Goal: Task Accomplishment & Management: Complete application form

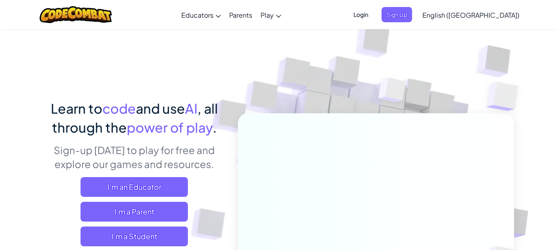
click at [493, 16] on span "English ([GEOGRAPHIC_DATA])" at bounding box center [470, 15] width 97 height 9
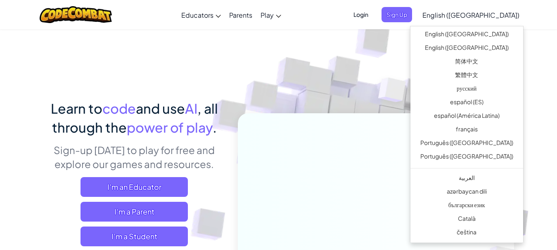
click at [555, 46] on img at bounding box center [370, 182] width 458 height 458
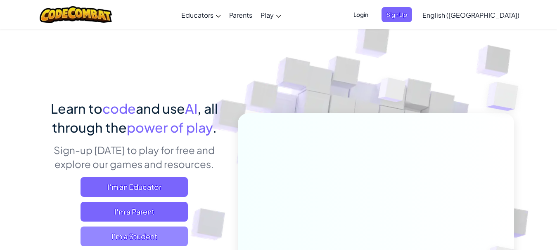
click at [171, 237] on span "I'm a Student" at bounding box center [133, 237] width 107 height 20
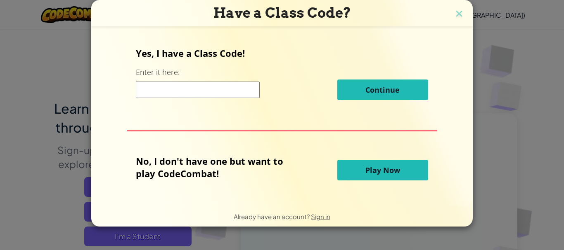
click at [398, 170] on span "Play Now" at bounding box center [382, 170] width 35 height 10
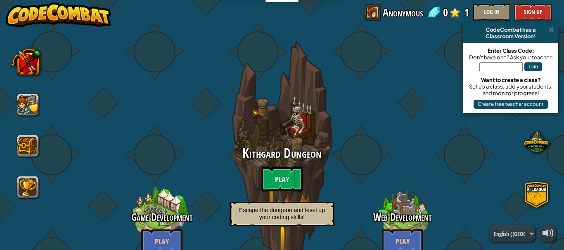
click at [412, 168] on div at bounding box center [402, 225] width 66 height 131
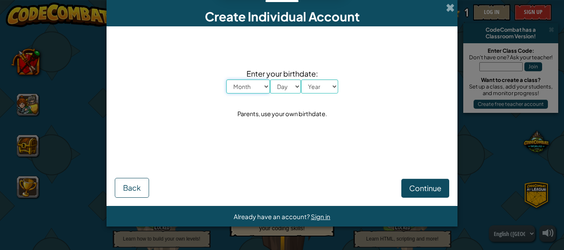
click at [266, 85] on select "Month January February March April May June July August September October Novem…" at bounding box center [248, 87] width 44 height 14
select select "10"
click at [226, 80] on select "Month January February March April May June July August September October Novem…" at bounding box center [248, 87] width 44 height 14
click at [297, 86] on select "Day 1 2 3 4 5 6 7 8 9 10 11 12 13 14 15 16 17 18 19 20 21 22 23 24 25 26 27 28 …" at bounding box center [285, 87] width 31 height 14
select select "28"
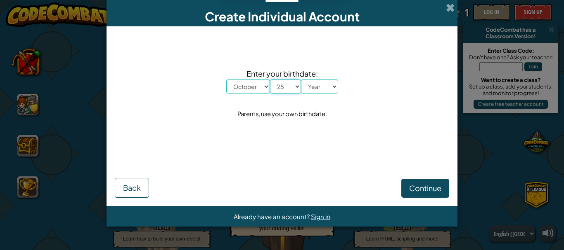
click at [270, 80] on select "Day 1 2 3 4 5 6 7 8 9 10 11 12 13 14 15 16 17 18 19 20 21 22 23 24 25 26 27 28 …" at bounding box center [285, 87] width 31 height 14
click at [335, 86] on select "Year 2025 2024 2023 2022 2021 2020 2019 2018 2017 2016 2015 2014 2013 2012 2011…" at bounding box center [319, 87] width 37 height 14
select select "2008"
click at [301, 80] on select "Year 2025 2024 2023 2022 2021 2020 2019 2018 2017 2016 2015 2014 2013 2012 2011…" at bounding box center [319, 87] width 37 height 14
click at [409, 188] on span "Continue" at bounding box center [425, 188] width 32 height 9
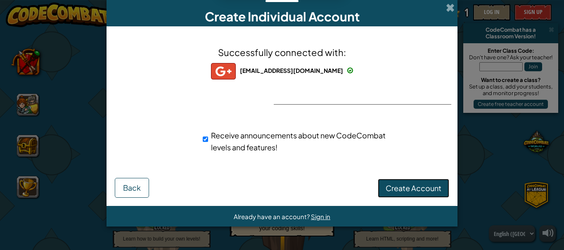
click at [415, 186] on span "Create Account" at bounding box center [413, 188] width 56 height 9
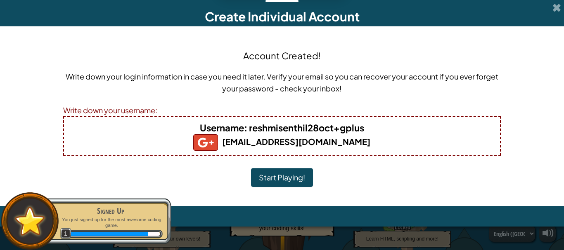
click at [363, 128] on b "Username : reshmisenthil28oct+gplus" at bounding box center [282, 128] width 164 height 12
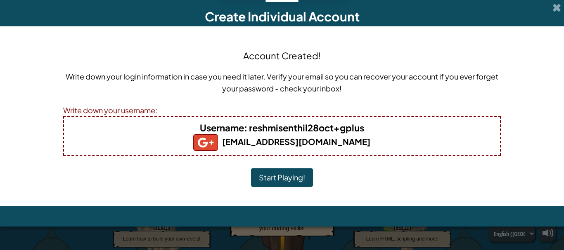
click at [363, 129] on b "Username : reshmisenthil28oct+gplus" at bounding box center [282, 128] width 164 height 12
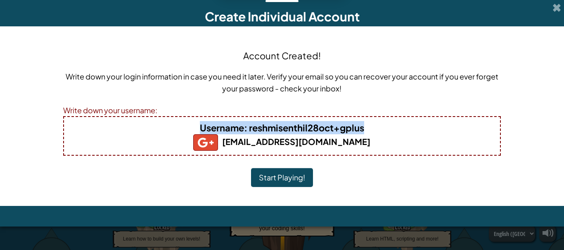
click at [363, 129] on b "Username : reshmisenthil28oct+gplus" at bounding box center [282, 128] width 164 height 12
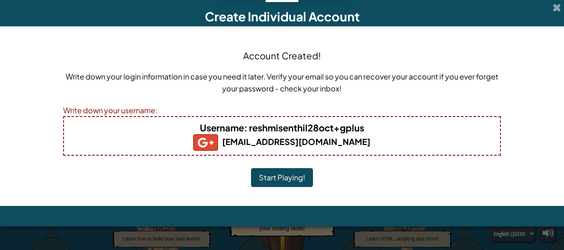
click at [380, 178] on div "Account Created! Write down your login information in case you need it later. V…" at bounding box center [282, 116] width 438 height 163
click at [360, 128] on b "Username : reshmisenthil28oct+gplus" at bounding box center [282, 128] width 164 height 12
click at [290, 183] on button "Start Playing!" at bounding box center [282, 177] width 62 height 19
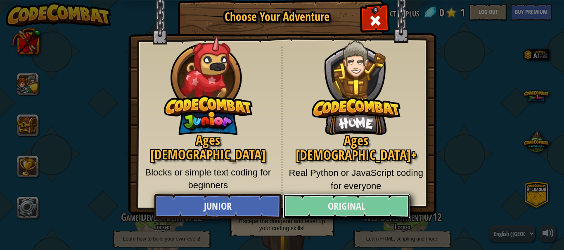
click at [376, 204] on link "Original" at bounding box center [346, 206] width 127 height 25
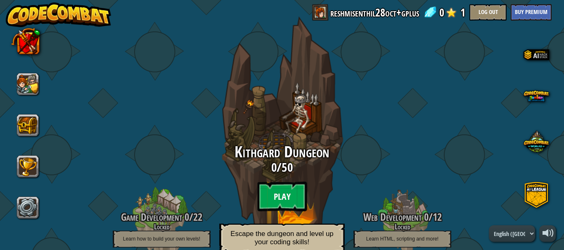
click at [283, 184] on btn "Play" at bounding box center [282, 197] width 50 height 30
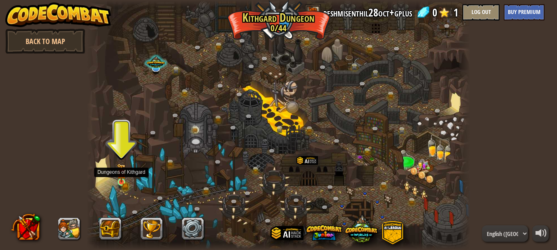
click at [123, 176] on img at bounding box center [121, 173] width 5 height 5
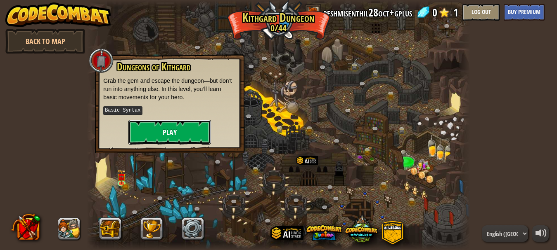
click at [161, 133] on button "Play" at bounding box center [169, 132] width 83 height 25
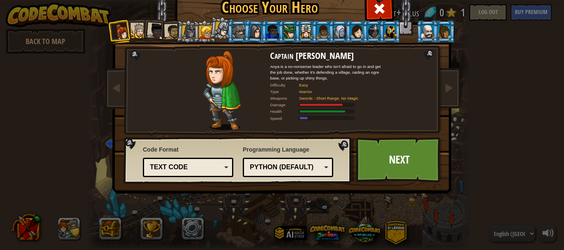
click at [353, 28] on div at bounding box center [356, 31] width 13 height 13
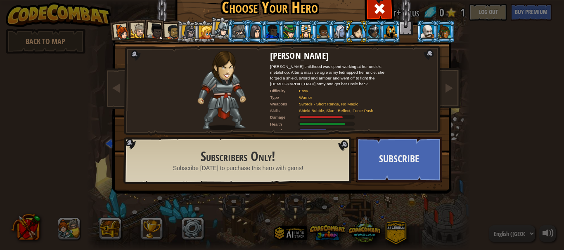
click at [438, 30] on div at bounding box center [444, 31] width 13 height 13
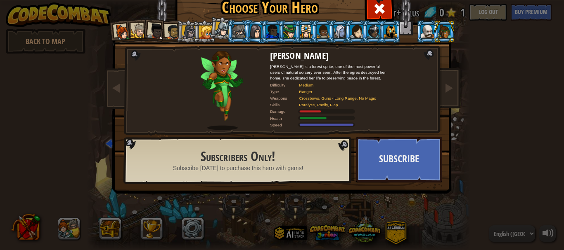
click at [301, 31] on div at bounding box center [306, 31] width 13 height 13
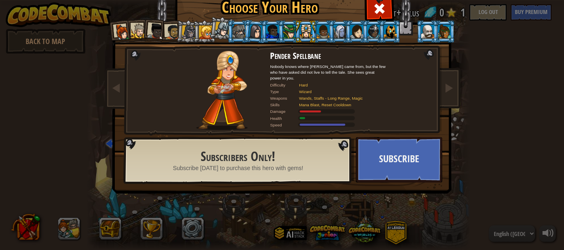
click at [371, 30] on div at bounding box center [373, 31] width 13 height 13
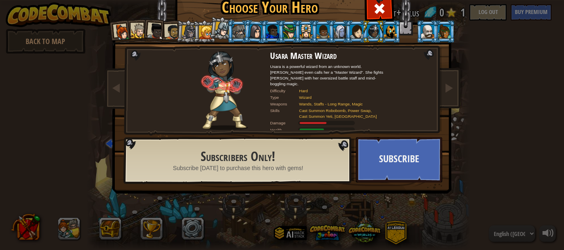
click at [118, 32] on div at bounding box center [122, 32] width 17 height 17
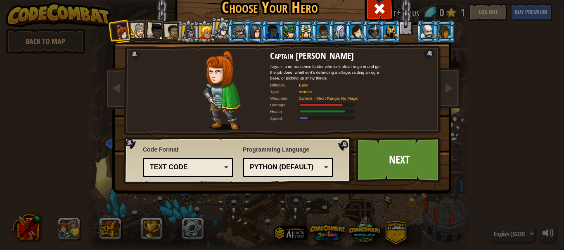
click at [441, 32] on div at bounding box center [444, 31] width 13 height 13
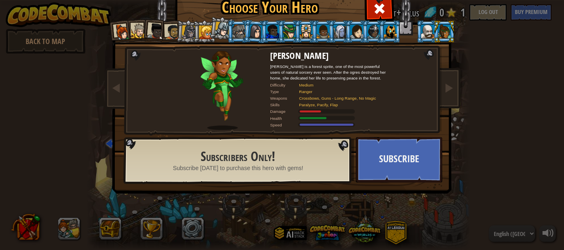
click at [350, 34] on div at bounding box center [356, 31] width 13 height 13
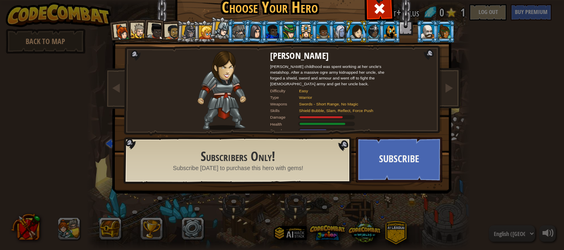
click at [215, 29] on div at bounding box center [222, 29] width 15 height 15
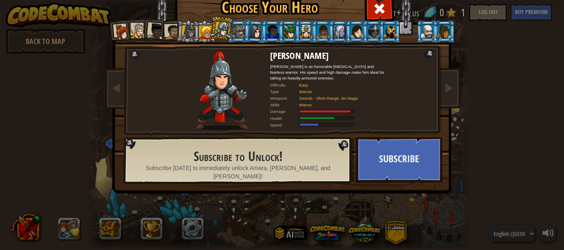
click at [200, 33] on div at bounding box center [205, 32] width 13 height 13
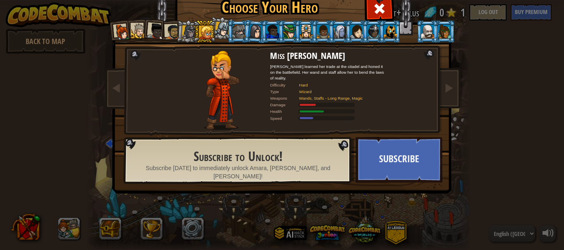
click at [185, 31] on div at bounding box center [189, 32] width 14 height 14
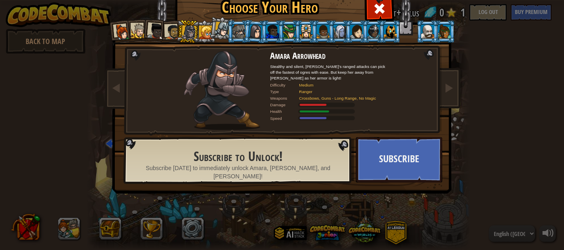
click at [169, 31] on div at bounding box center [172, 31] width 15 height 15
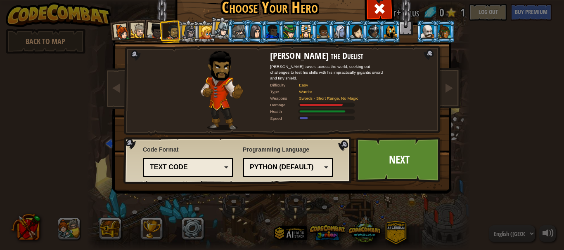
click at [153, 32] on div at bounding box center [155, 31] width 17 height 17
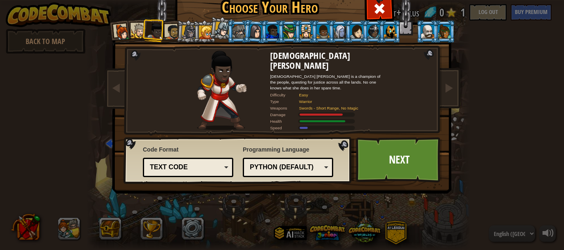
click at [120, 27] on div at bounding box center [122, 32] width 17 height 17
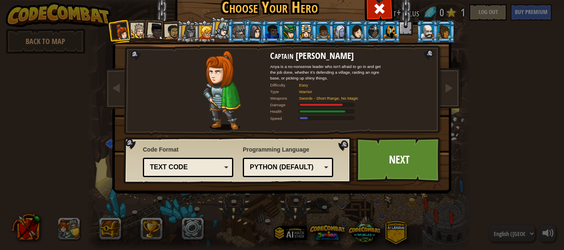
click at [205, 165] on div "Text code" at bounding box center [185, 167] width 71 height 9
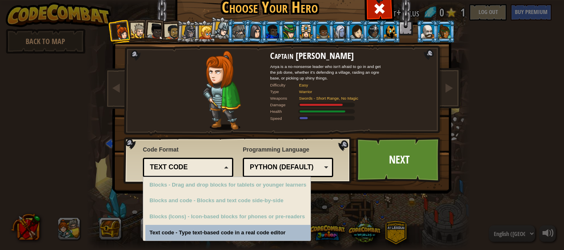
click at [215, 135] on div "Captain [PERSON_NAME] Anya is a no-nonsense leader who isn't afraid to go in an…" at bounding box center [281, 106] width 309 height 180
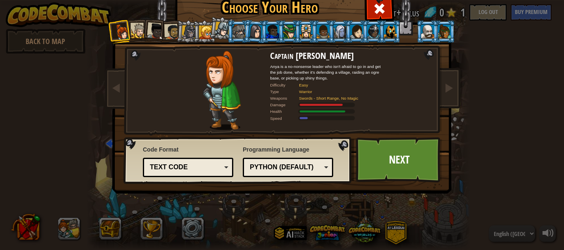
click at [323, 164] on div "Python (Default)" at bounding box center [288, 167] width 80 height 13
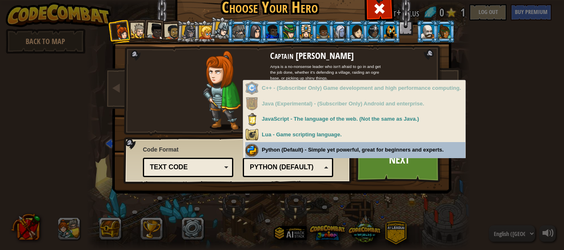
click at [327, 143] on div "Code Format Text code Blocks and code Blocks Blocks (Icons) Text code Blocks - …" at bounding box center [237, 160] width 223 height 42
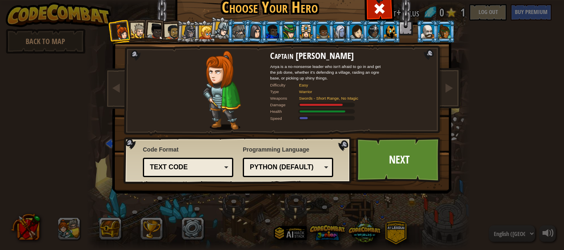
click at [321, 166] on div "Python (Default)" at bounding box center [288, 167] width 80 height 13
click at [190, 136] on div "Captain [PERSON_NAME] Anya is a no-nonsense leader who isn't afraid to go in an…" at bounding box center [281, 106] width 309 height 180
click at [373, 9] on span at bounding box center [379, 8] width 13 height 13
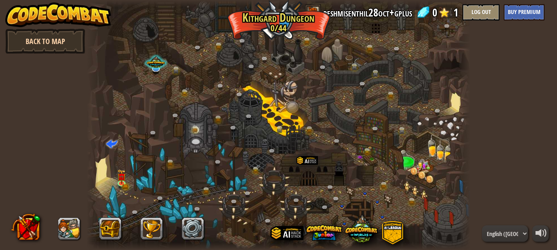
click at [64, 36] on link "Back to Map" at bounding box center [45, 41] width 80 height 25
